Goal: Task Accomplishment & Management: Manage account settings

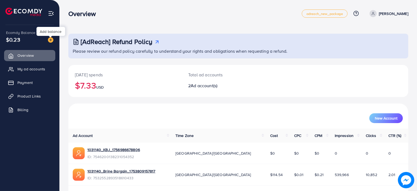
click at [50, 40] on img at bounding box center [50, 39] width 5 height 5
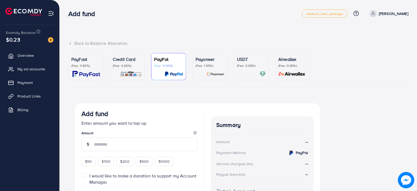
click at [245, 68] on p "(Fee: 0.00%)" at bounding box center [251, 66] width 29 height 4
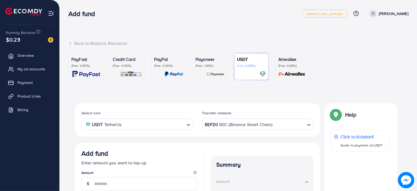
drag, startPoint x: 415, startPoint y: 50, endPoint x: 416, endPoint y: 71, distance: 21.0
click at [416, 71] on div "Back to Balance Allocation PayFast (Fee: 3.60%) Credit Card (Fee: 4.00%) PayPal…" at bounding box center [238, 147] width 357 height 295
click at [397, 84] on ul "PayFast (Fee: 3.60%) Credit Card (Fee: 4.00%) PayPal (Fee: 4.50%) Payoneer (Fee…" at bounding box center [238, 70] width 340 height 34
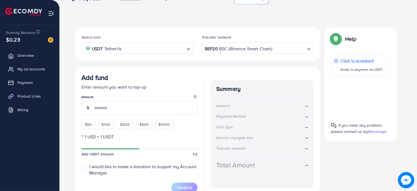
scroll to position [99, 0]
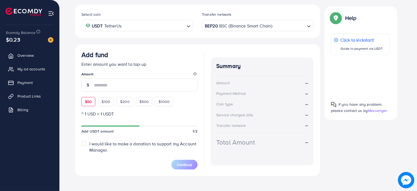
click at [90, 102] on span "$50" at bounding box center [88, 101] width 7 height 5
type input "**"
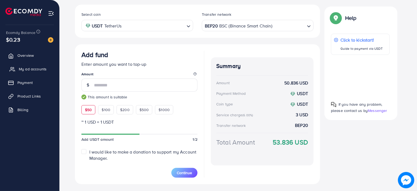
click at [33, 70] on span "My ad accounts" at bounding box center [33, 68] width 28 height 5
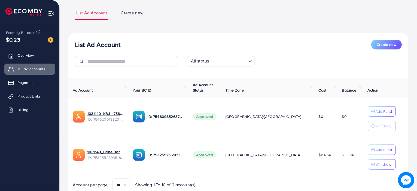
scroll to position [56, 0]
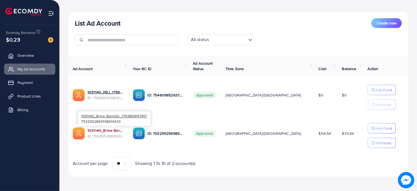
click at [124, 130] on link "1031140_Brine Bargain_1753809157817" at bounding box center [105, 130] width 37 height 5
drag, startPoint x: 338, startPoint y: 134, endPoint x: 318, endPoint y: 133, distance: 19.9
click at [318, 133] on tr "1031140_Brine Bargain_1753809157817 ID: 7532552893518610433 ID: 753255256989851…" at bounding box center [238, 133] width 340 height 38
click at [318, 133] on td "$114.54" at bounding box center [325, 133] width 23 height 38
